Goal: Find specific page/section: Find specific page/section

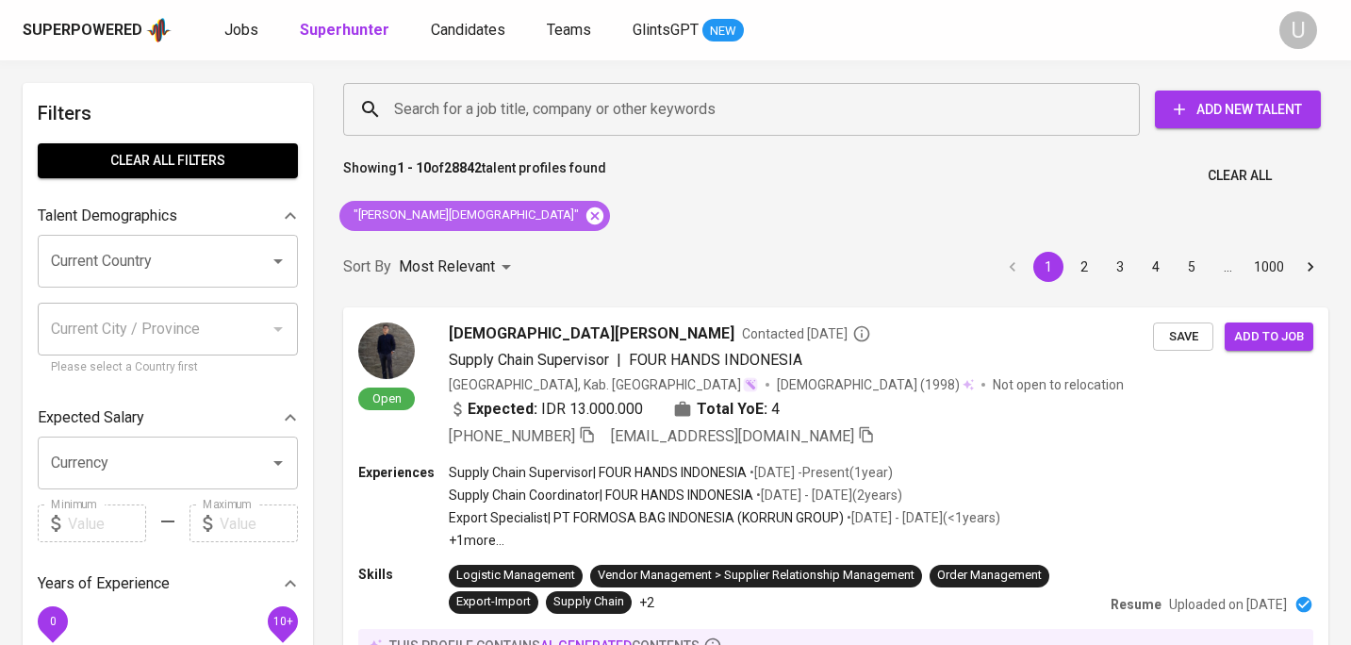
click at [584, 212] on icon at bounding box center [594, 215] width 21 height 21
click at [493, 115] on input "Search for a job title, company or other keywords" at bounding box center [746, 109] width 714 height 36
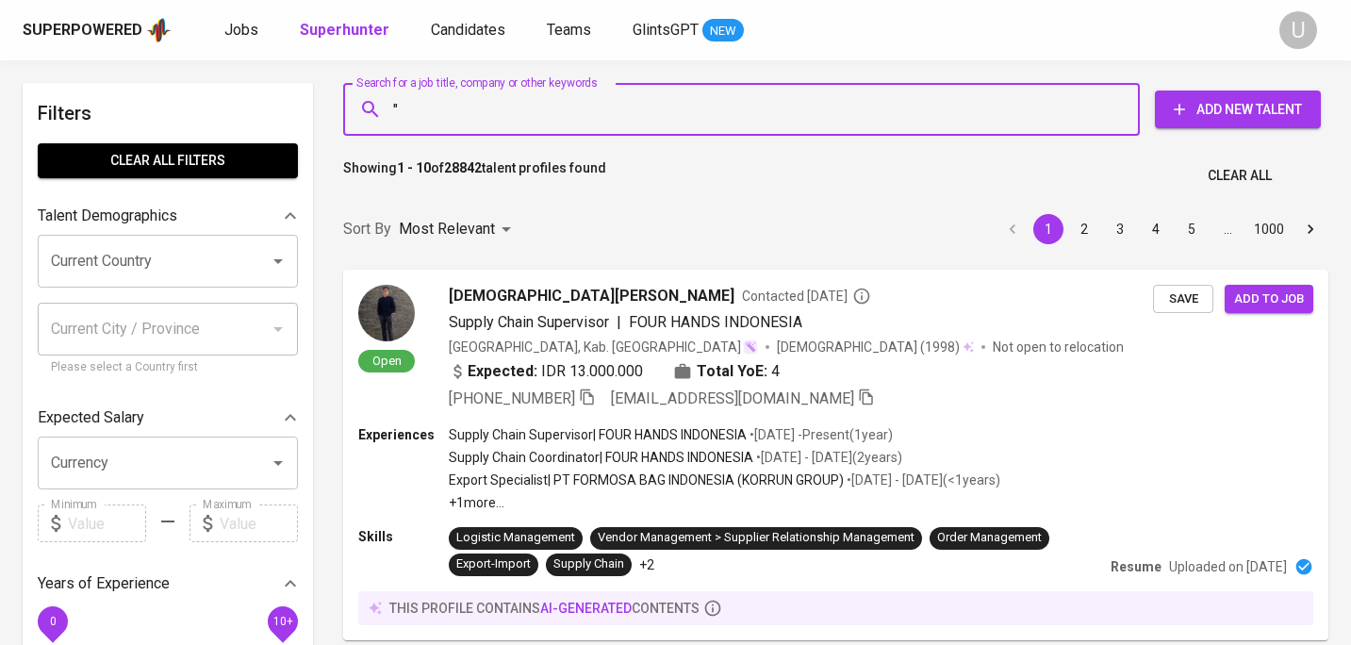
paste input "[PERSON_NAME] 2nd degree connection"
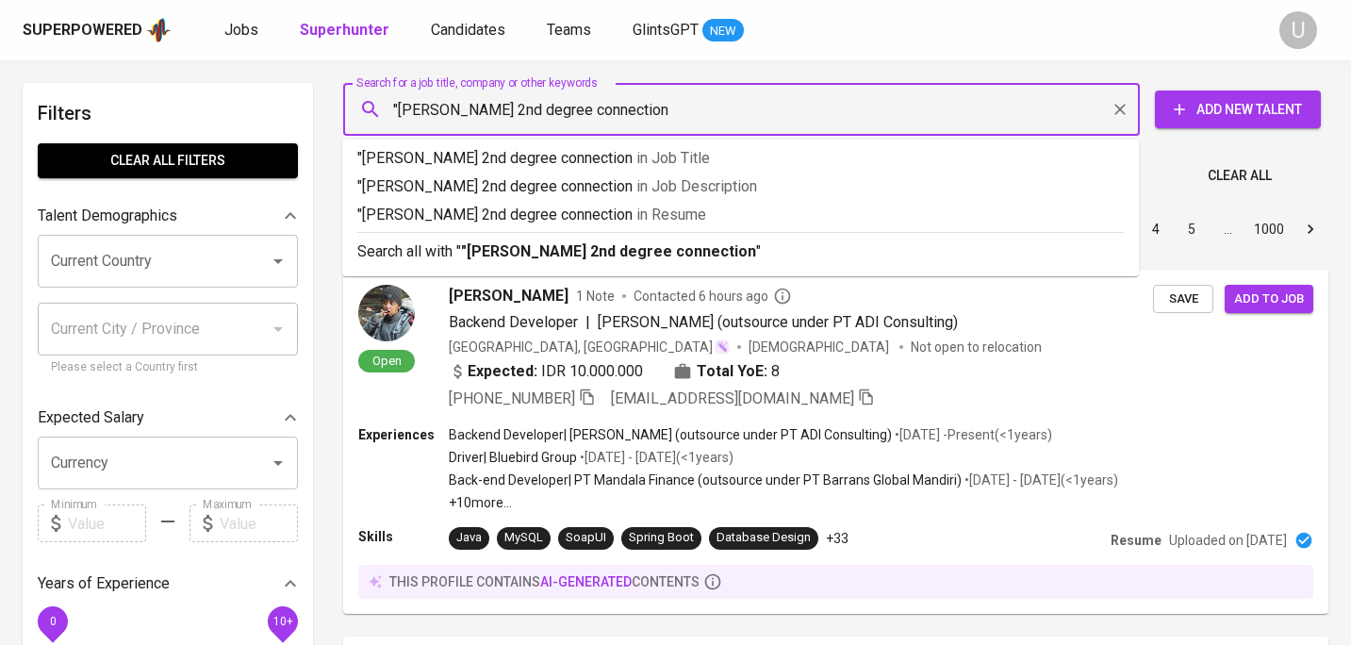
drag, startPoint x: 511, startPoint y: 107, endPoint x: 714, endPoint y: 117, distance: 203.9
click at [714, 117] on input ""[PERSON_NAME] 2nd degree connection" at bounding box center [746, 109] width 714 height 36
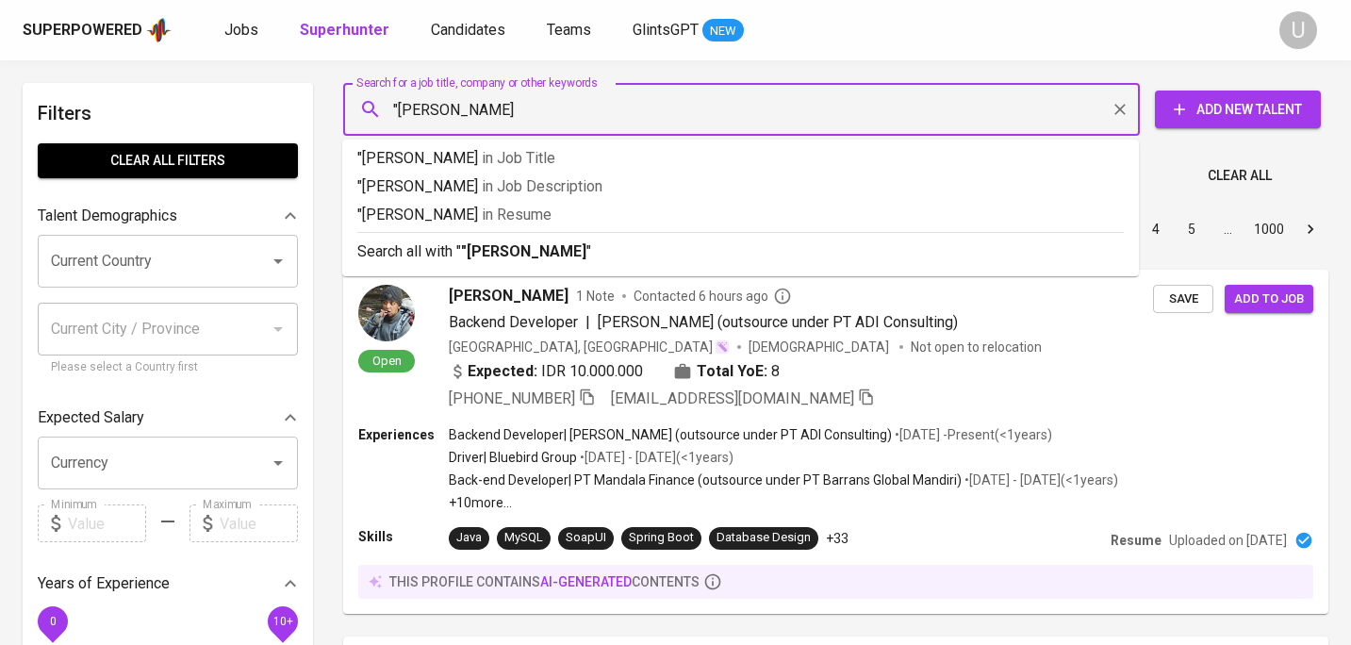
type input ""[PERSON_NAME]""
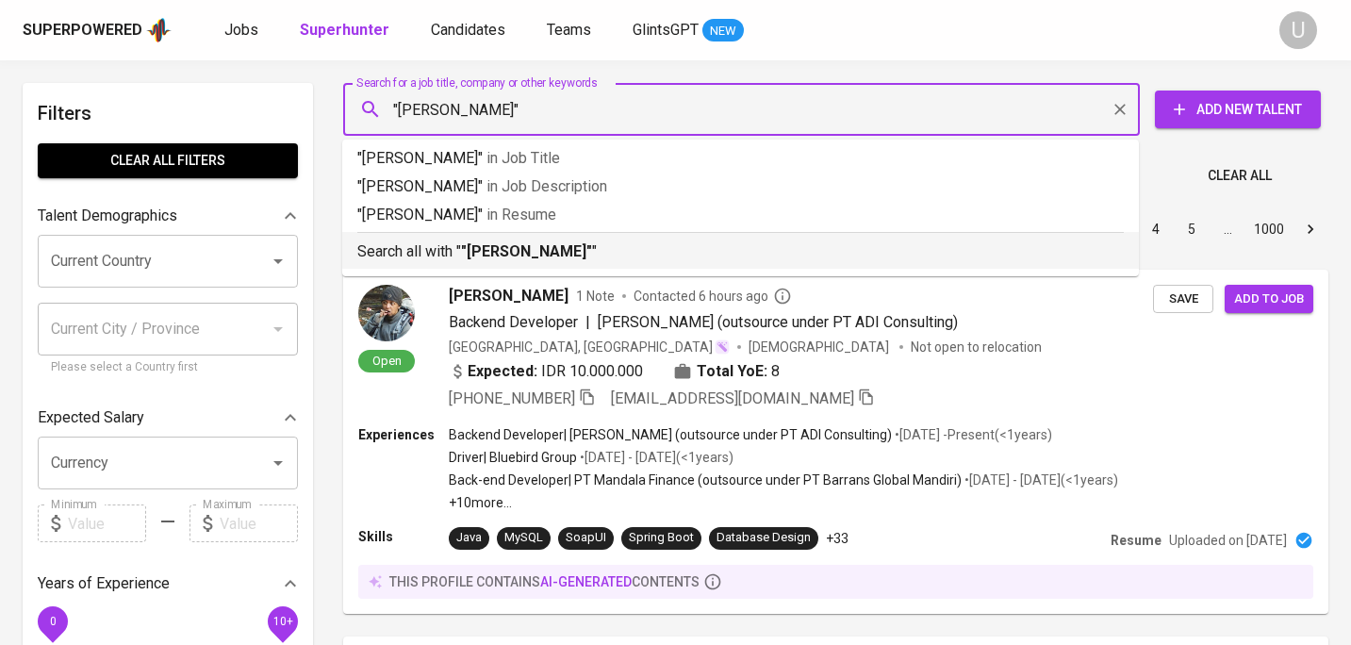
click at [676, 247] on p "Search all with " "[PERSON_NAME]" "" at bounding box center [740, 251] width 766 height 23
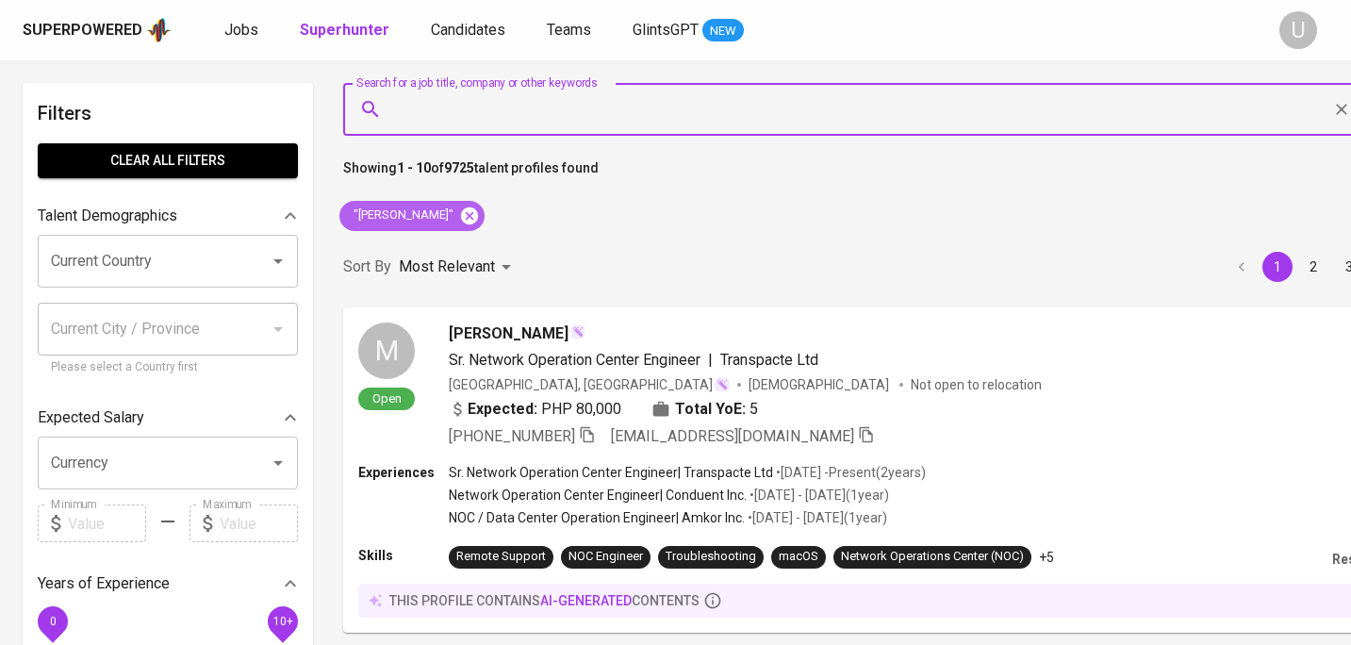
click at [467, 211] on icon at bounding box center [469, 214] width 17 height 17
click at [463, 120] on input "Search for a job title, company or other keywords" at bounding box center [856, 109] width 935 height 36
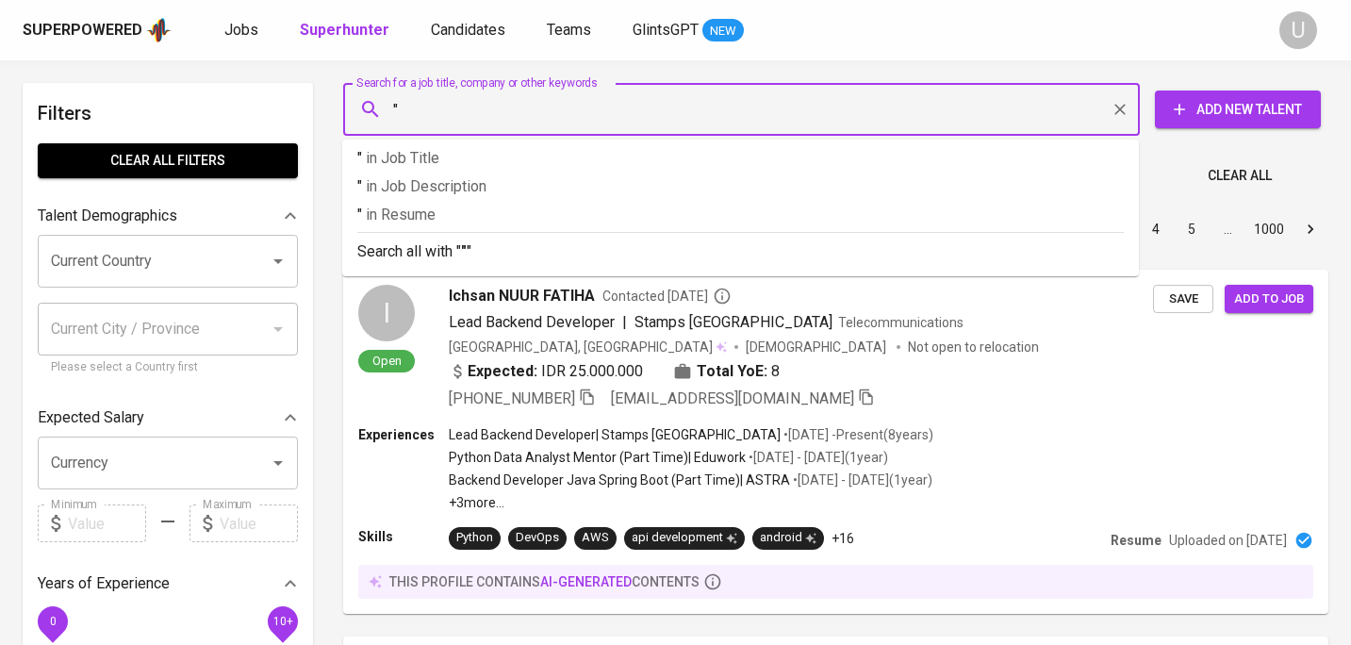
paste input "Winda [PERSON_NAME]"
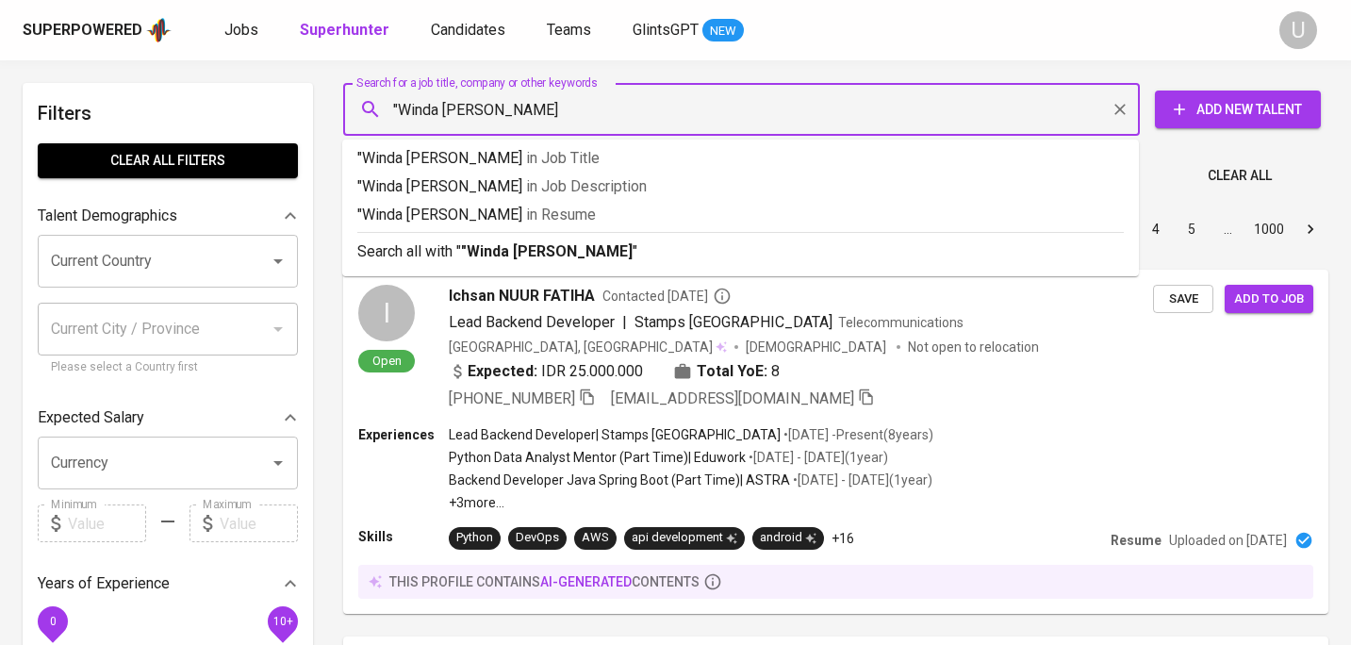
type input ""Winda [PERSON_NAME]""
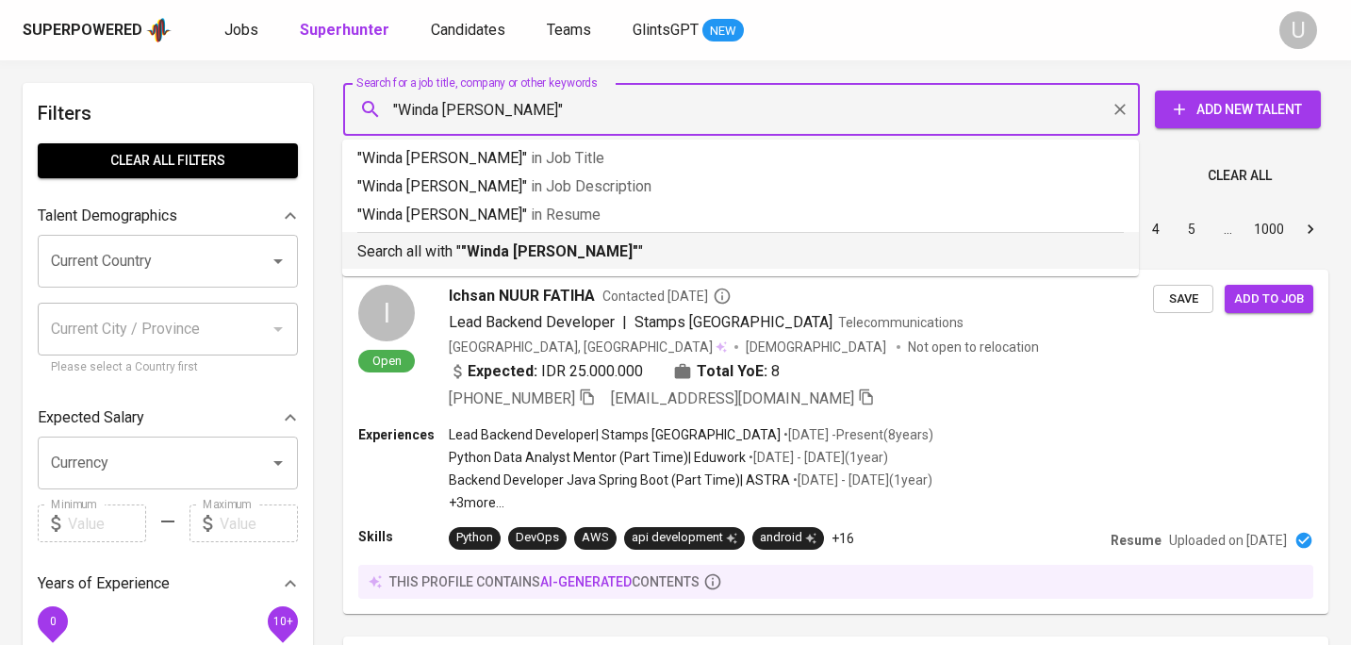
click at [470, 258] on b ""Winda [PERSON_NAME]"" at bounding box center [549, 251] width 177 height 18
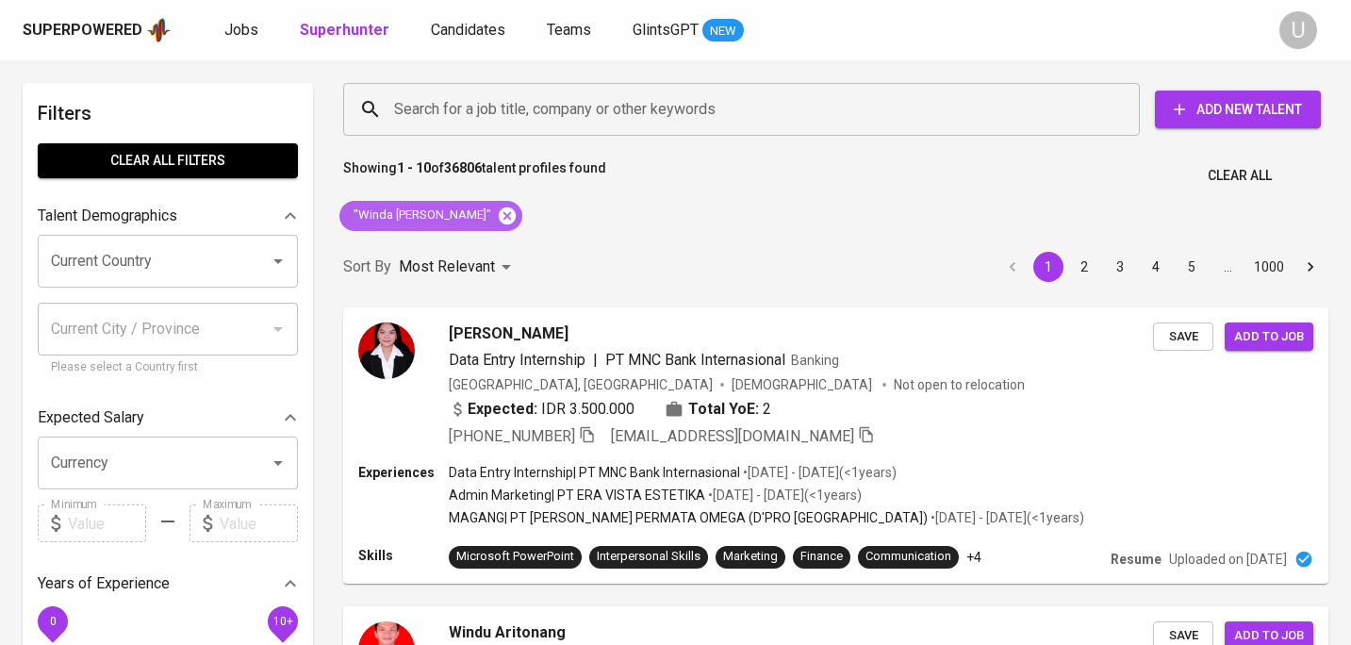
click at [517, 214] on icon at bounding box center [507, 215] width 21 height 21
click at [496, 120] on input "Search for a job title, company or other keywords" at bounding box center [746, 109] width 714 height 36
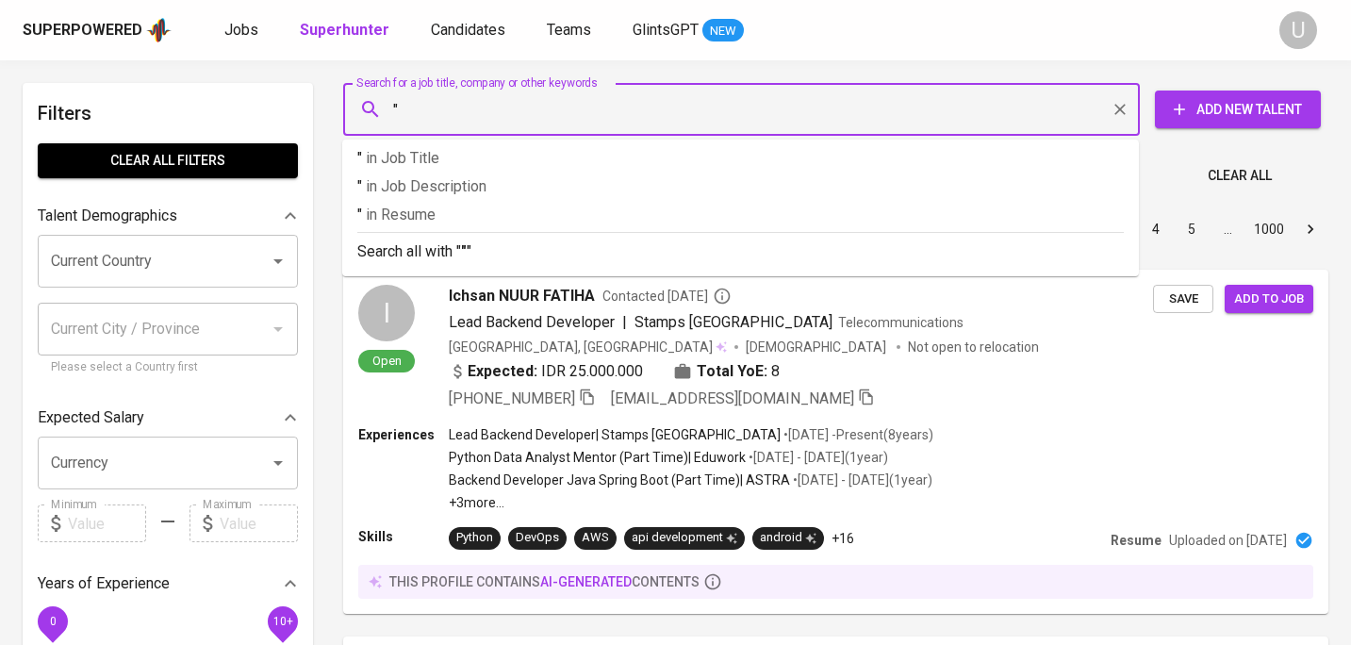
paste input "[PERSON_NAME]"
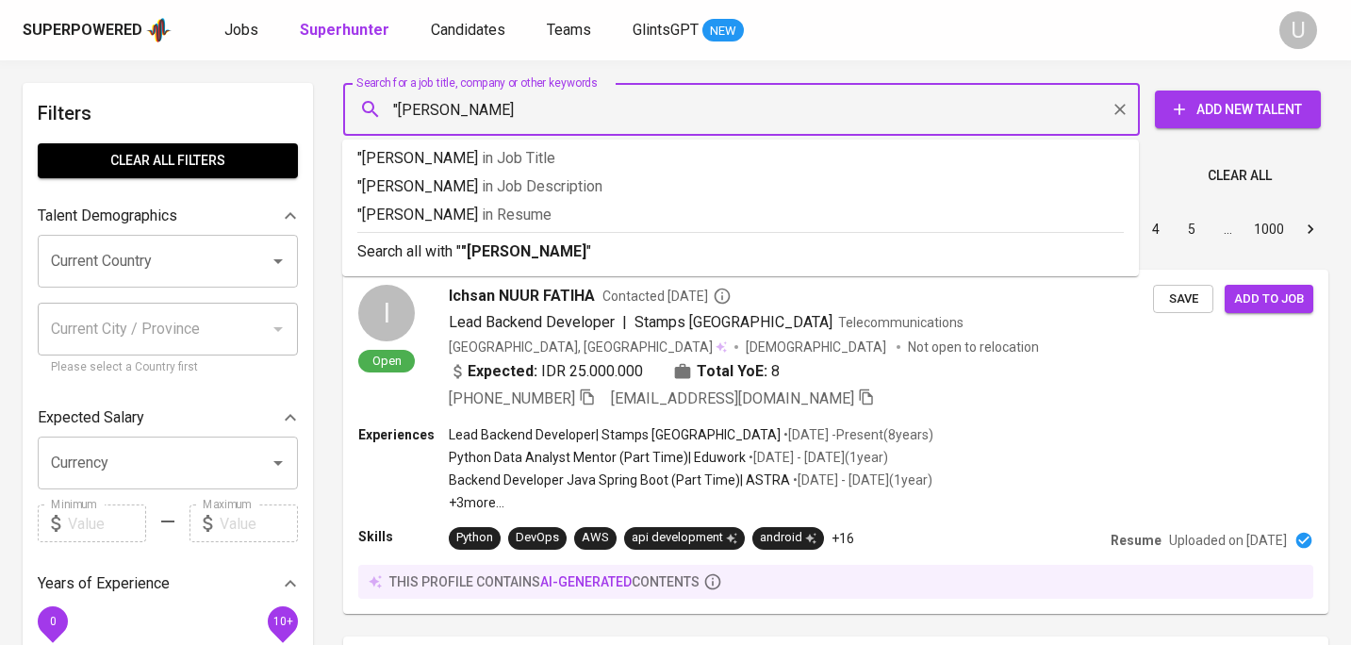
type input ""[PERSON_NAME]""
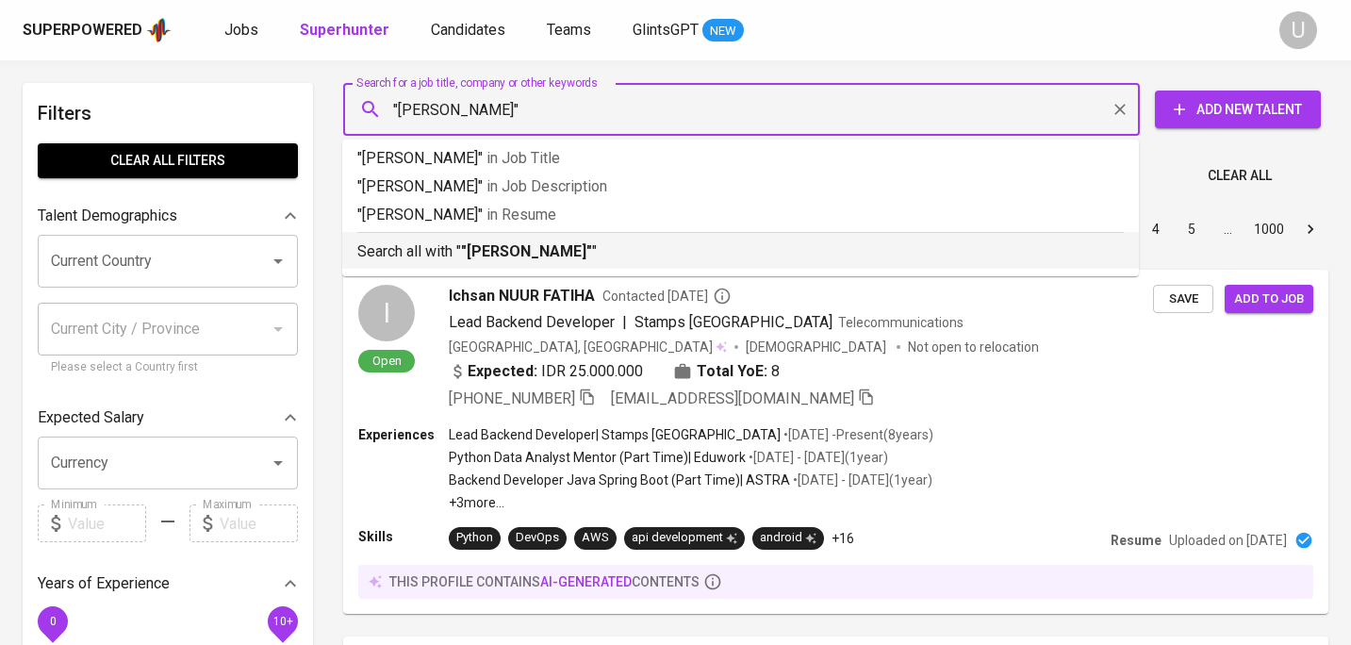
click at [522, 258] on b ""[PERSON_NAME]"" at bounding box center [526, 251] width 131 height 18
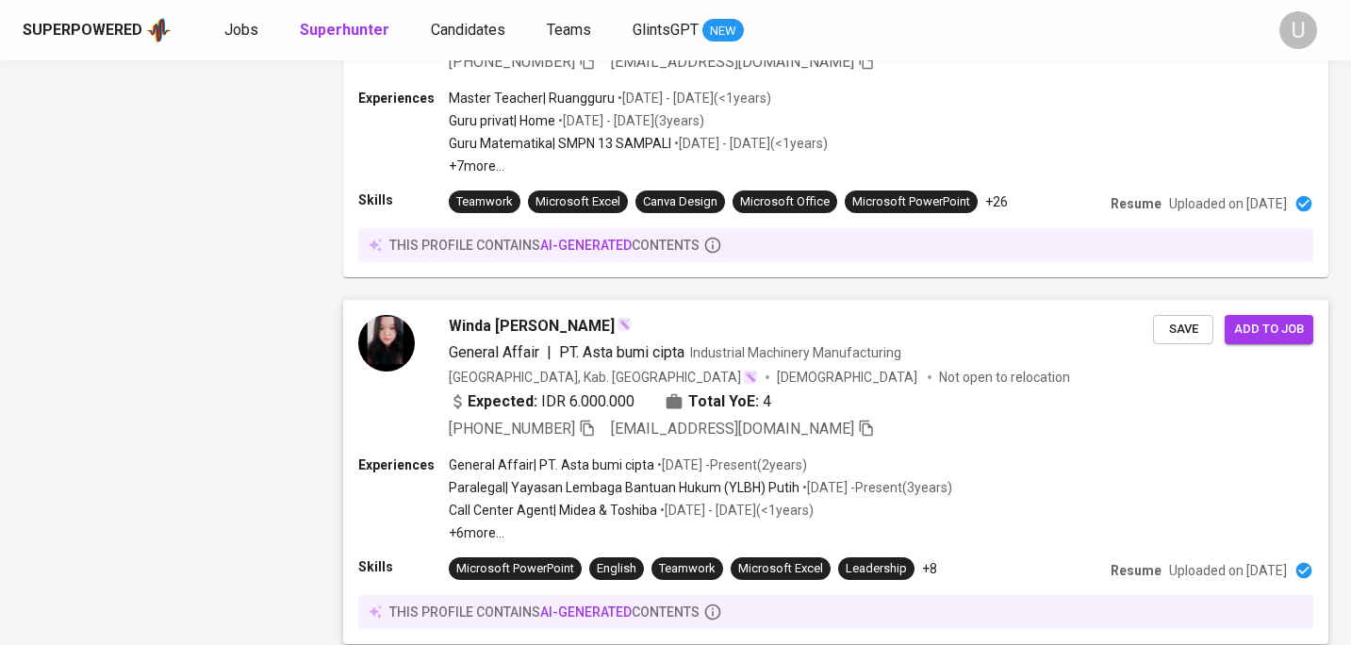
scroll to position [2788, 0]
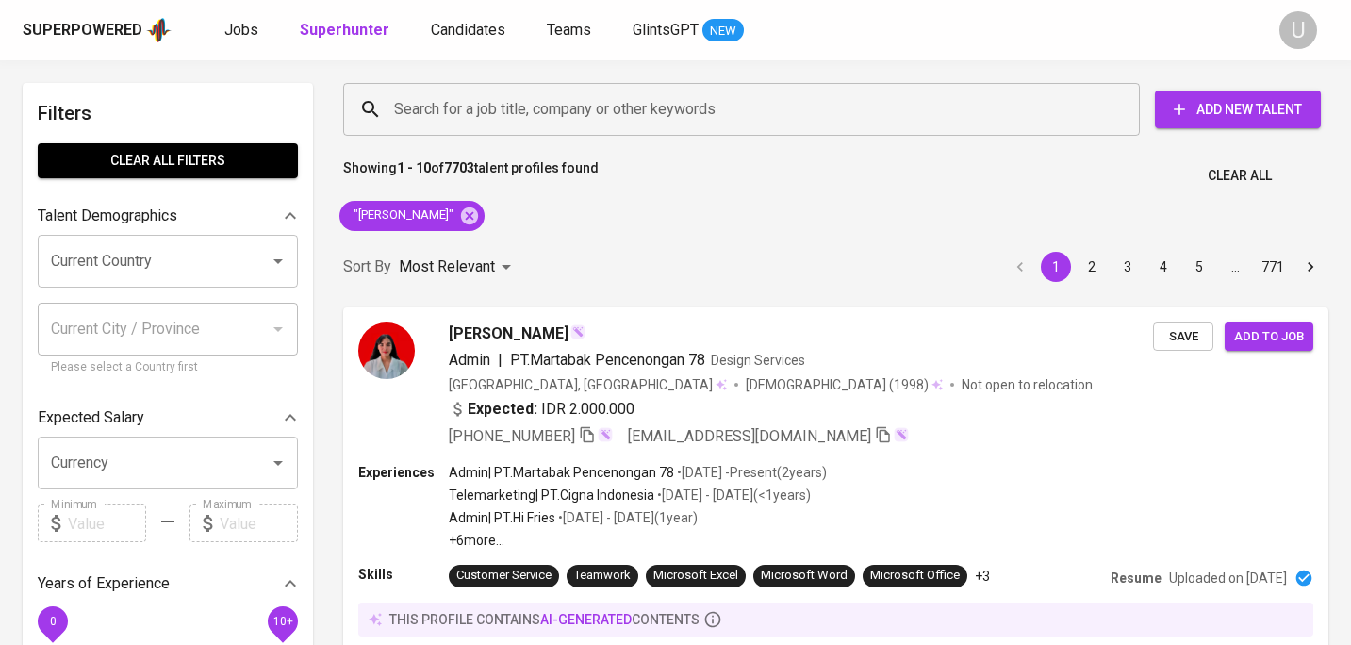
scroll to position [2788, 0]
